Goal: Find specific page/section: Find specific page/section

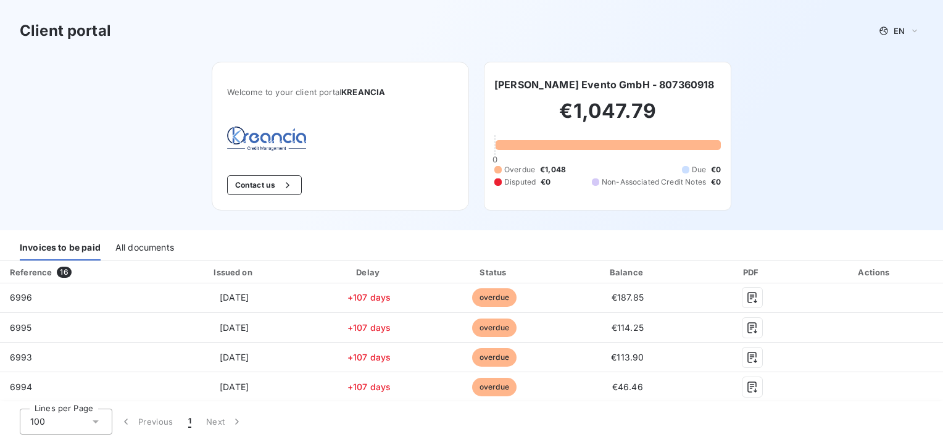
click at [95, 418] on icon at bounding box center [95, 421] width 12 height 12
drag, startPoint x: 69, startPoint y: 399, endPoint x: 134, endPoint y: 417, distance: 67.4
click at [69, 398] on li "100" at bounding box center [66, 395] width 93 height 22
click at [142, 249] on div "All documents" at bounding box center [144, 247] width 59 height 26
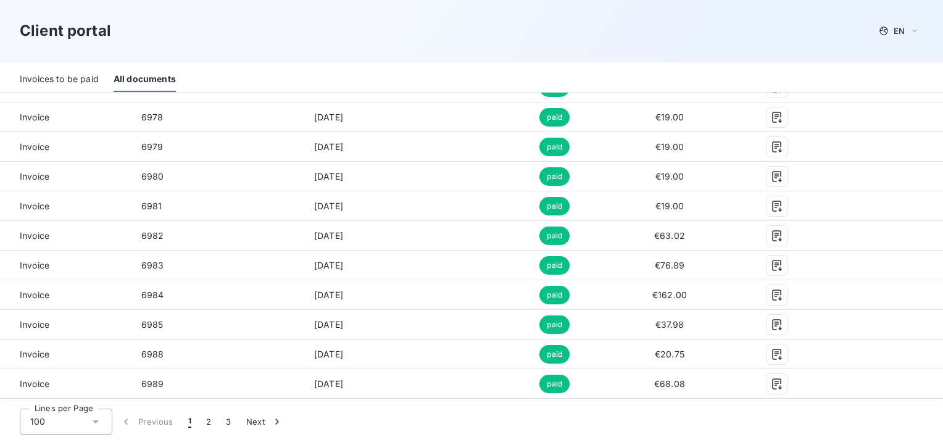
scroll to position [1296, 0]
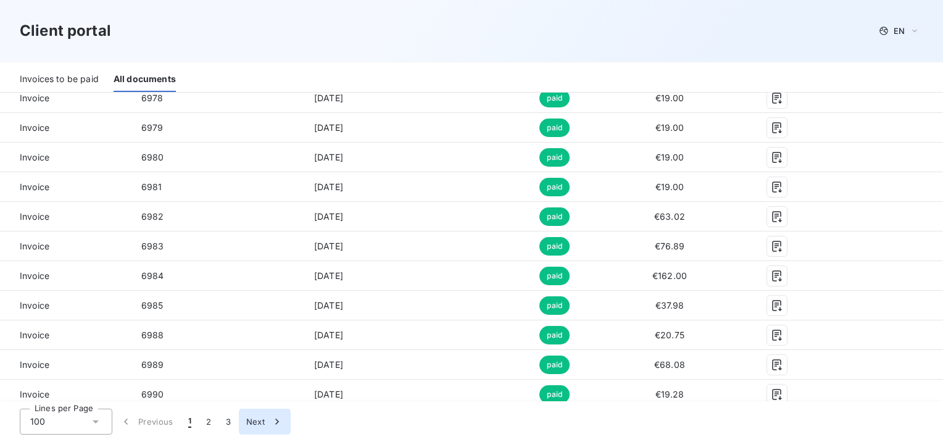
click at [206, 422] on button "2" at bounding box center [209, 421] width 20 height 26
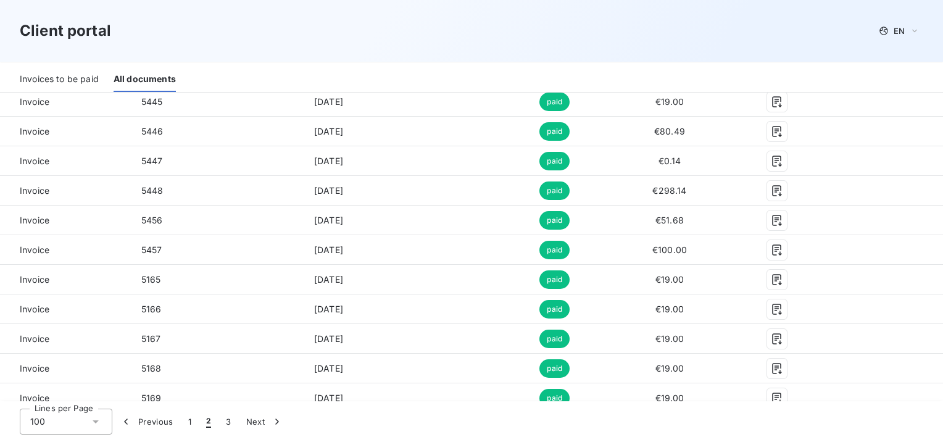
scroll to position [65, 0]
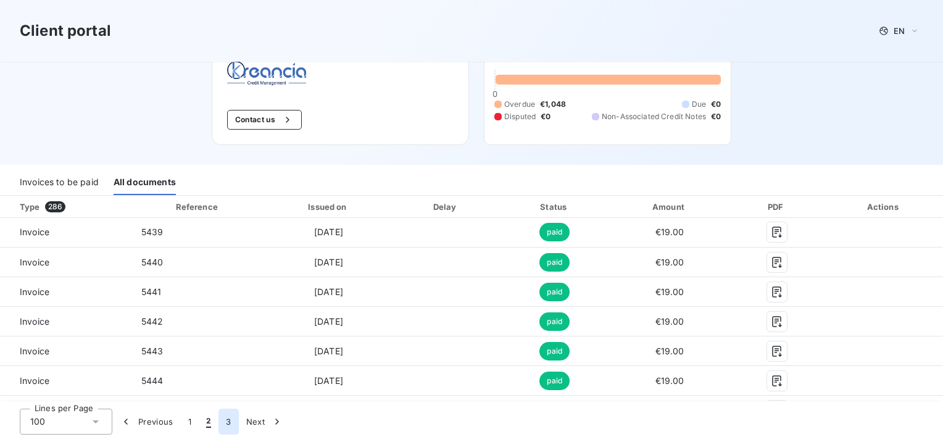
click at [225, 418] on button "3" at bounding box center [228, 421] width 20 height 26
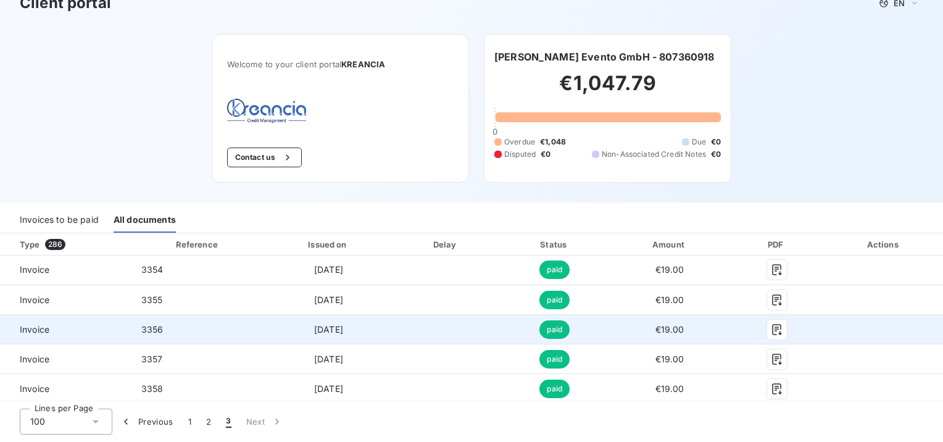
scroll to position [0, 0]
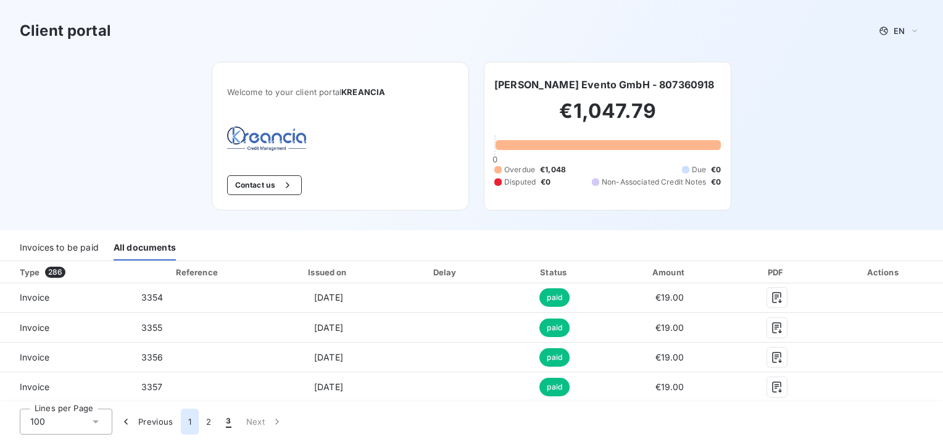
click at [186, 418] on button "1" at bounding box center [190, 421] width 18 height 26
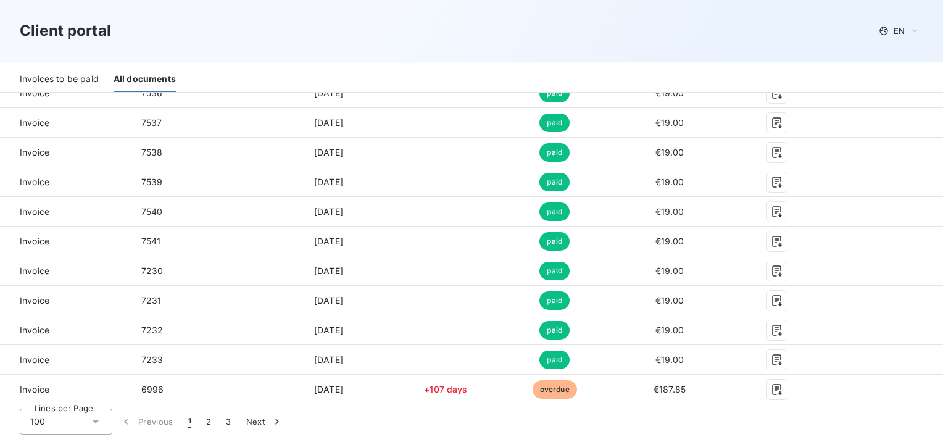
scroll to position [1232, 0]
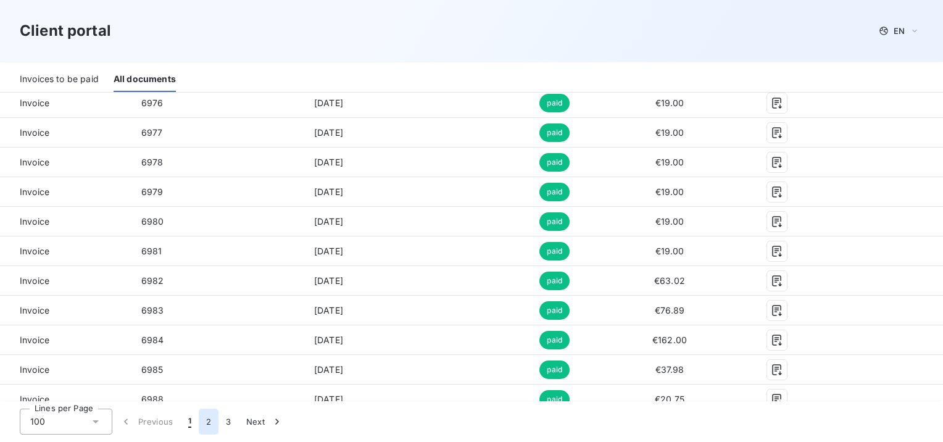
click at [208, 417] on button "2" at bounding box center [209, 421] width 20 height 26
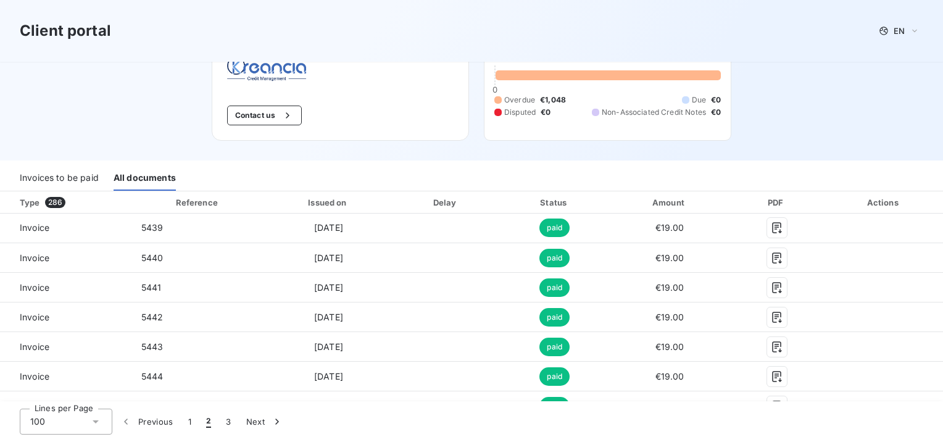
scroll to position [0, 0]
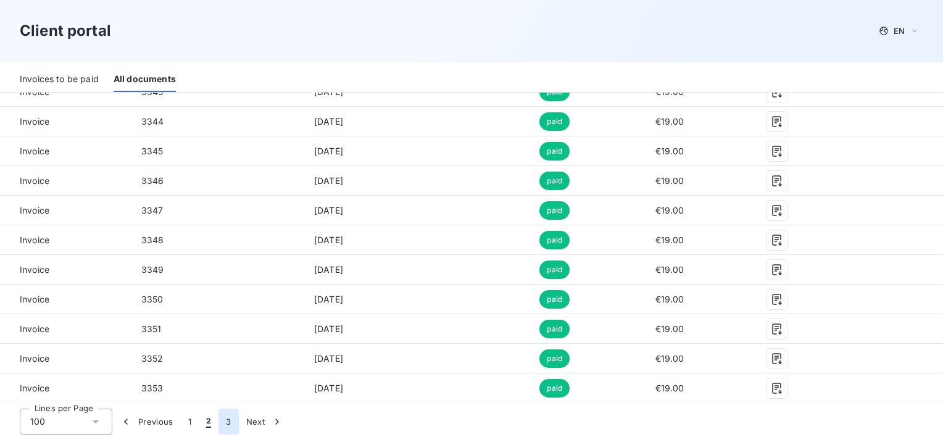
click at [225, 418] on button "3" at bounding box center [228, 421] width 20 height 26
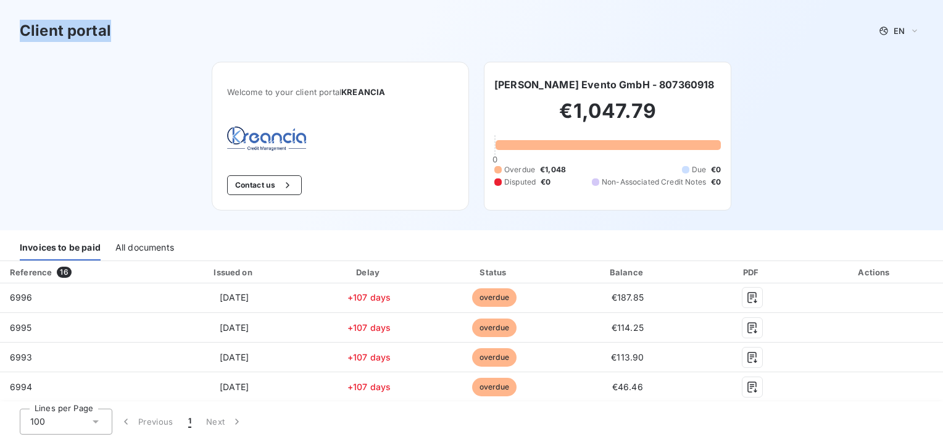
drag, startPoint x: 115, startPoint y: 31, endPoint x: 21, endPoint y: 39, distance: 94.1
click at [21, 39] on div "Client portal EN" at bounding box center [471, 31] width 903 height 22
copy h3 "Client portal"
